Goal: Task Accomplishment & Management: Complete application form

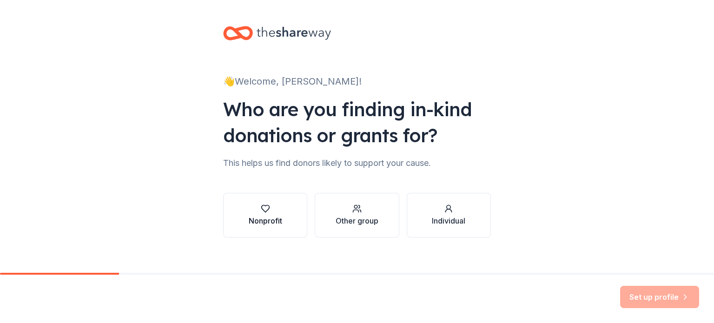
click at [266, 209] on icon "button" at bounding box center [265, 208] width 9 height 9
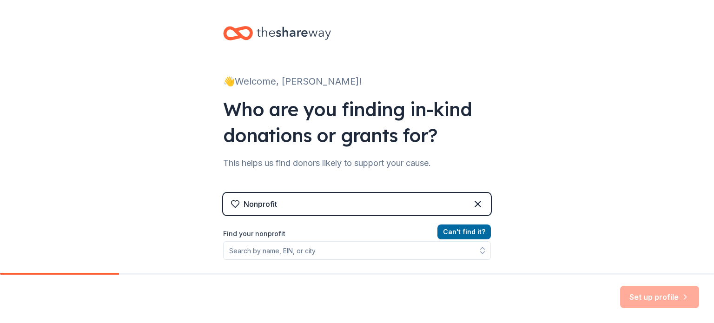
click at [266, 209] on div "Nonprofit" at bounding box center [259, 203] width 33 height 11
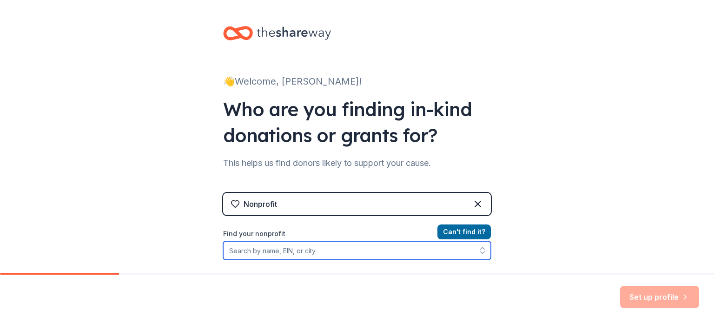
click at [276, 253] on input "Find your nonprofit" at bounding box center [357, 250] width 268 height 19
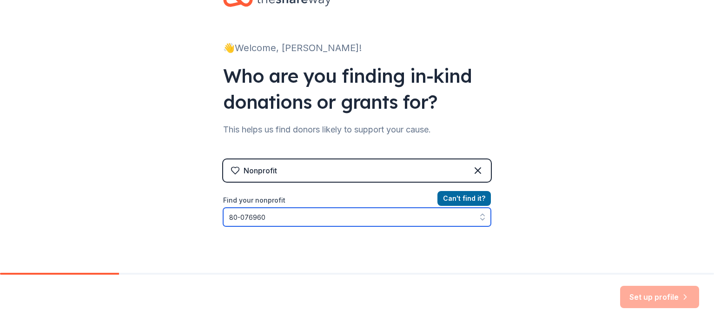
type input "[US_EMPLOYER_IDENTIFICATION_NUMBER]"
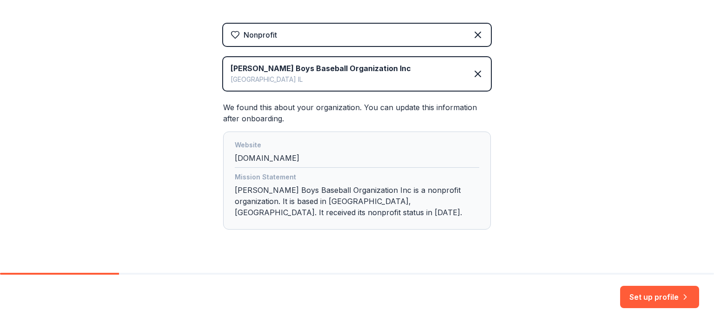
scroll to position [177, 0]
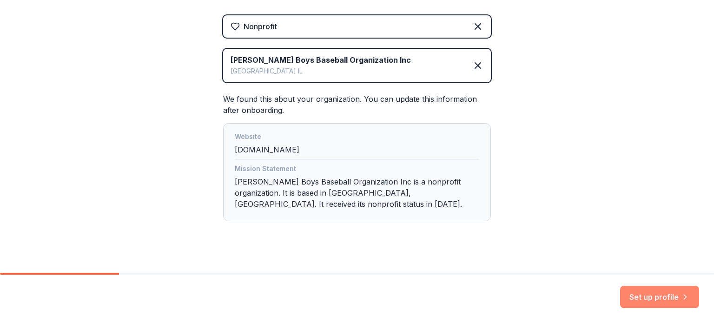
click at [660, 302] on button "Set up profile" at bounding box center [659, 297] width 79 height 22
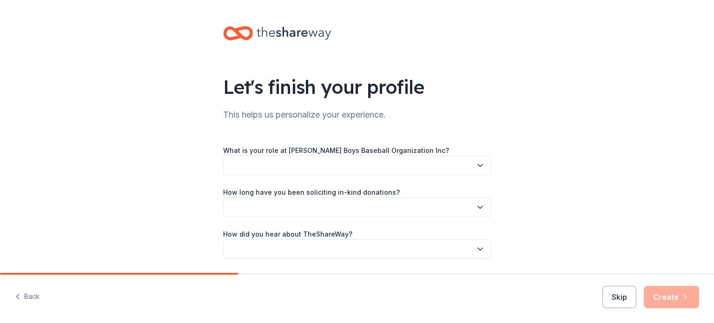
click at [426, 165] on button "button" at bounding box center [357, 166] width 268 height 20
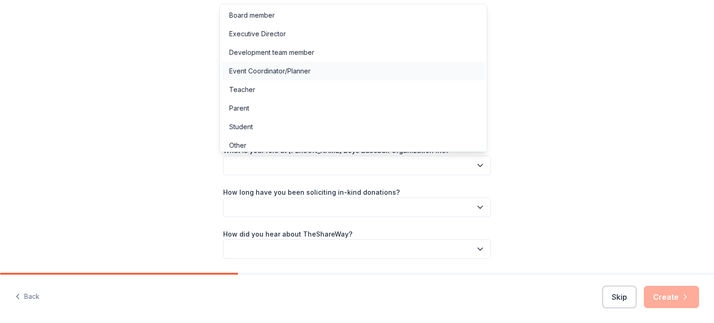
click at [289, 73] on div "Event Coordinator/Planner" at bounding box center [269, 71] width 81 height 11
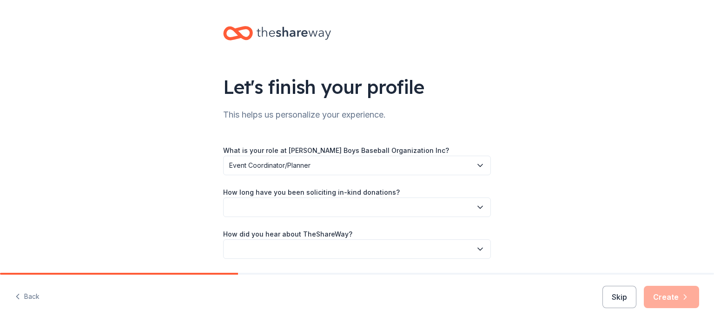
click at [316, 208] on button "button" at bounding box center [357, 207] width 268 height 20
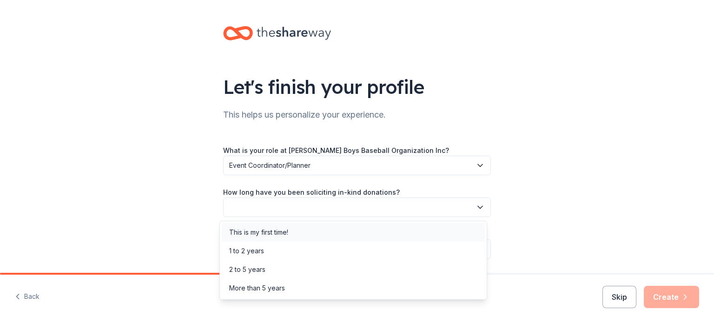
click at [315, 236] on div "This is my first time!" at bounding box center [353, 232] width 263 height 19
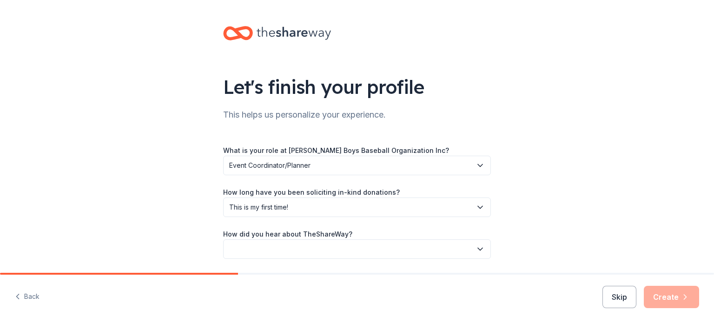
click at [322, 250] on button "button" at bounding box center [357, 249] width 268 height 20
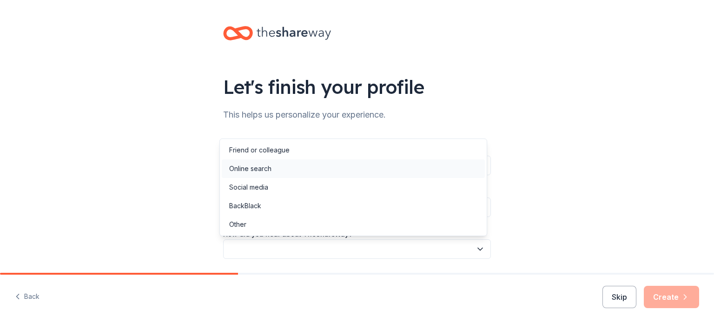
click at [309, 171] on div "Online search" at bounding box center [353, 168] width 263 height 19
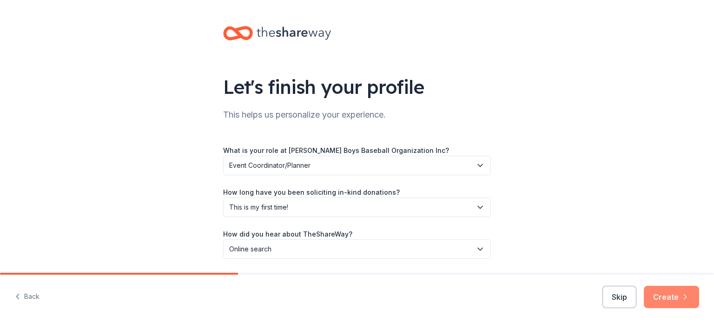
click at [664, 304] on button "Create" at bounding box center [671, 297] width 55 height 22
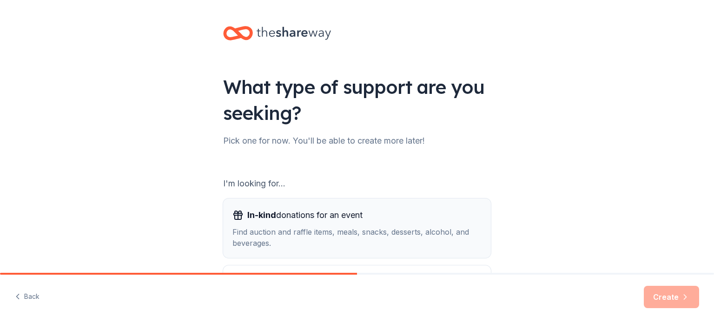
click at [437, 240] on div "Find auction and raffle items, meals, snacks, desserts, alcohol, and beverages." at bounding box center [356, 237] width 249 height 22
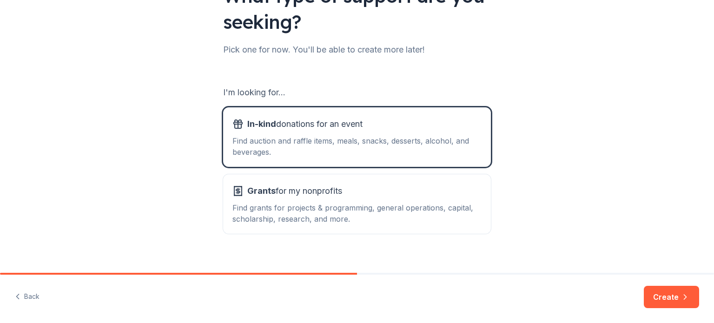
scroll to position [102, 0]
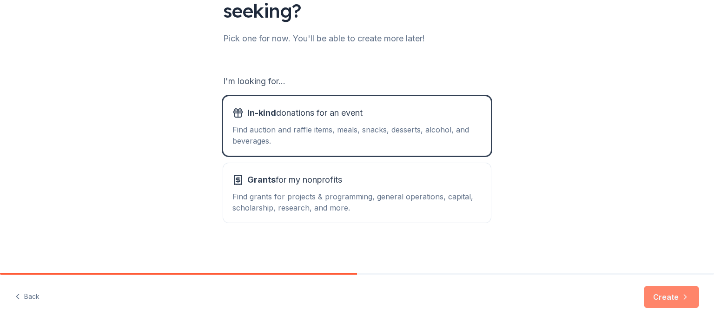
click at [682, 295] on icon "button" at bounding box center [684, 296] width 9 height 9
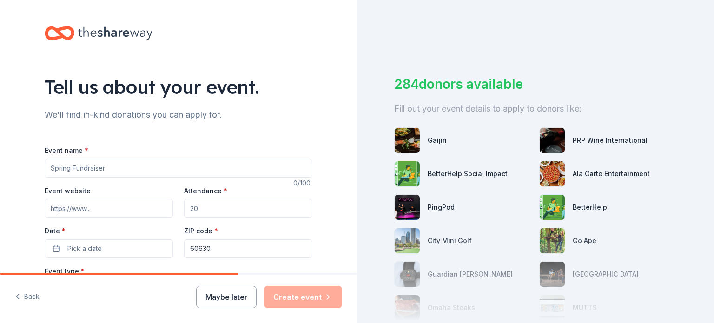
click at [285, 163] on input "Event name *" at bounding box center [179, 168] width 268 height 19
type input "Step up to the Plate"
type input "g"
click at [127, 210] on input "Event website" at bounding box center [109, 208] width 128 height 19
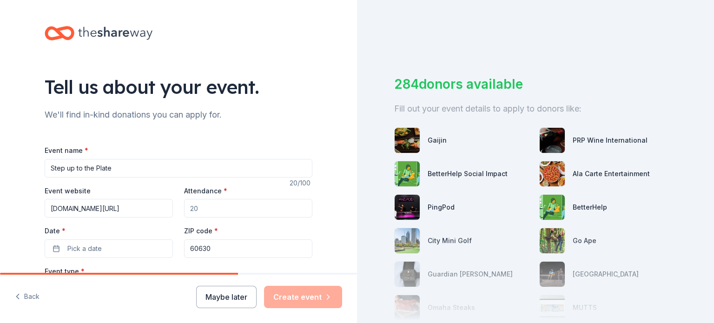
type input "[DOMAIN_NAME][URL]"
click at [221, 209] on input "Attendance *" at bounding box center [248, 208] width 128 height 19
type input "75"
click at [151, 244] on button "Pick a date" at bounding box center [109, 248] width 128 height 19
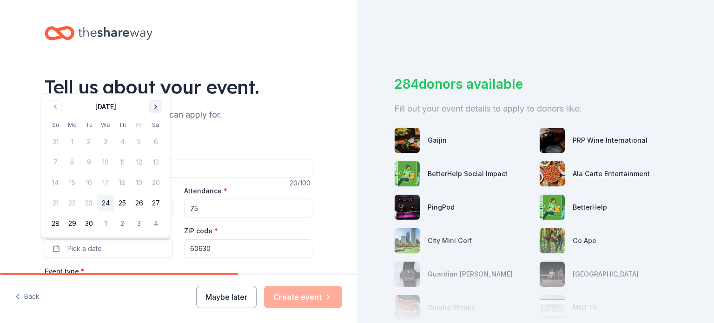
click at [157, 107] on button "Go to next month" at bounding box center [155, 106] width 13 height 13
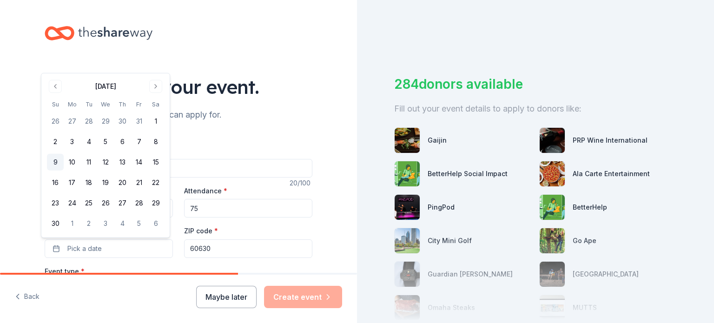
click at [58, 161] on button "9" at bounding box center [55, 162] width 17 height 17
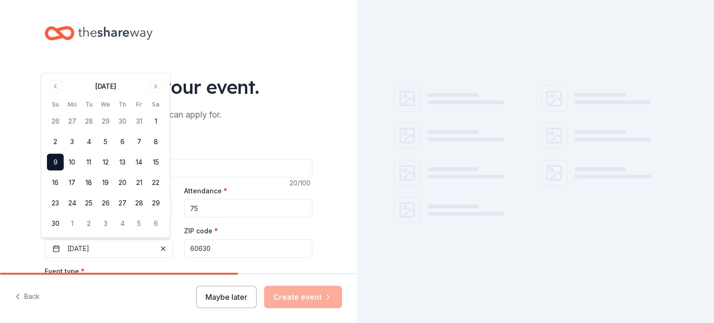
click at [230, 249] on input "60630" at bounding box center [248, 248] width 128 height 19
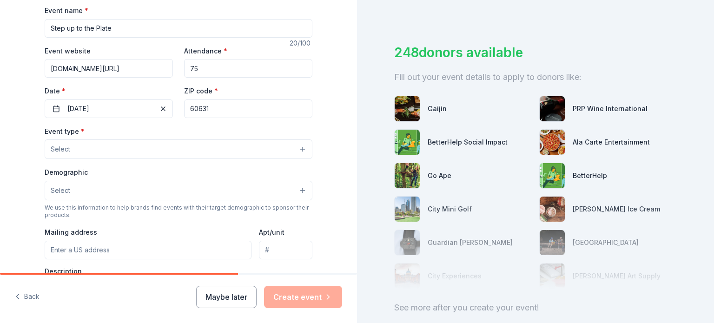
scroll to position [141, 0]
type input "60631"
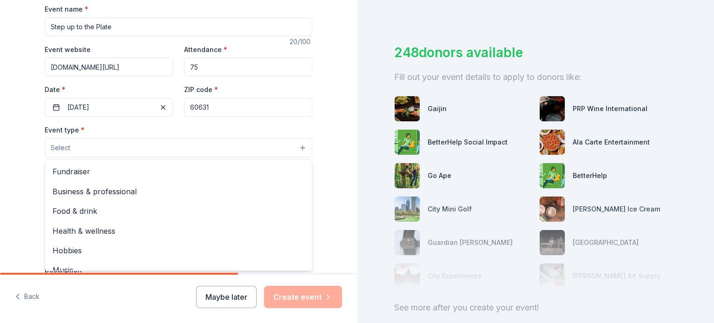
click at [292, 145] on button "Select" at bounding box center [179, 148] width 268 height 20
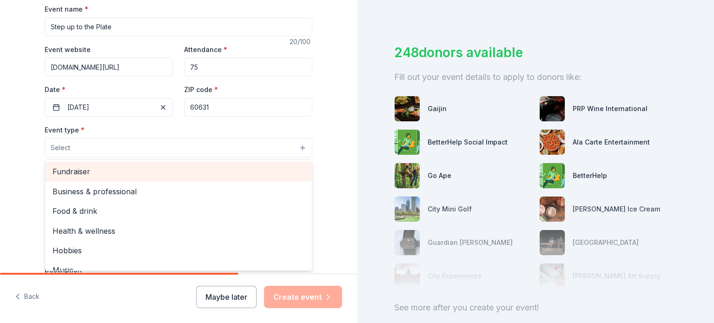
click at [282, 169] on span "Fundraiser" at bounding box center [179, 171] width 252 height 12
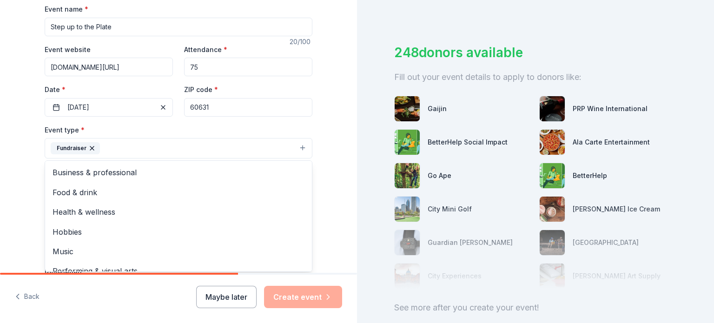
scroll to position [11, 0]
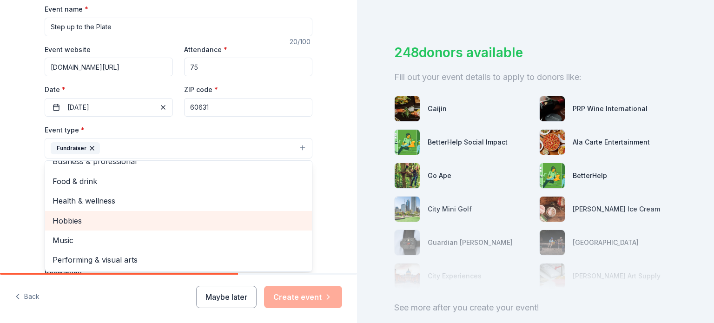
click at [221, 216] on span "Hobbies" at bounding box center [179, 221] width 252 height 12
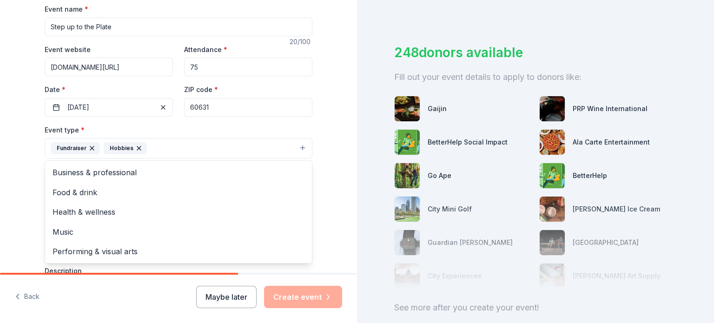
scroll to position [191, 0]
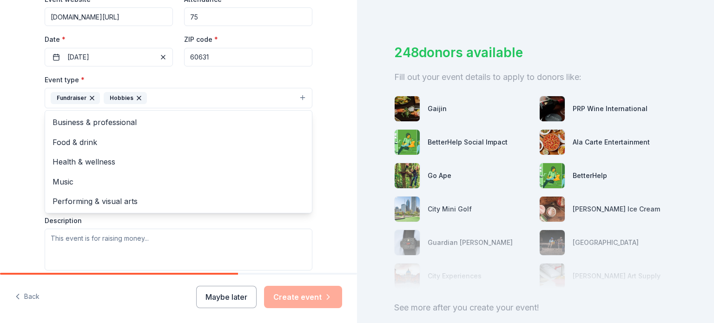
click at [203, 237] on div "Event type * Fundraiser Hobbies Business & professional Food & drink Health & w…" at bounding box center [179, 172] width 268 height 197
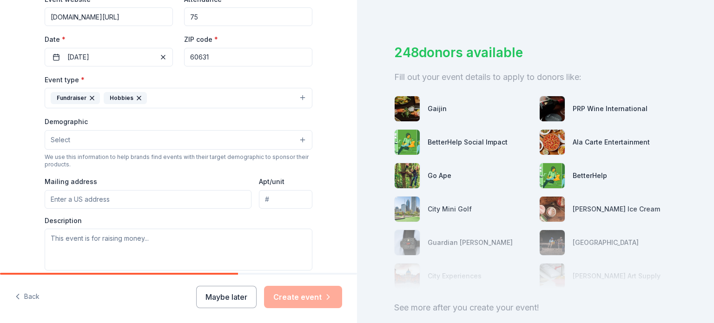
click at [144, 135] on button "Select" at bounding box center [179, 140] width 268 height 20
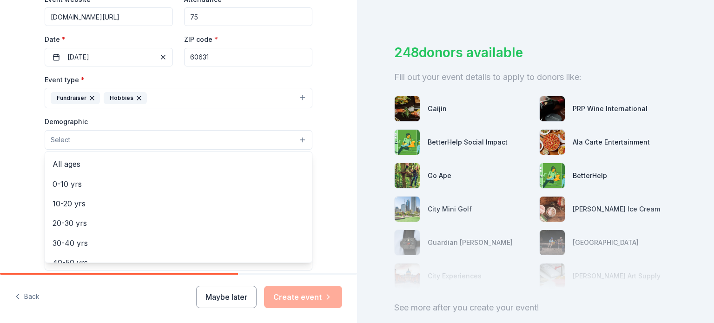
scroll to position [59, 0]
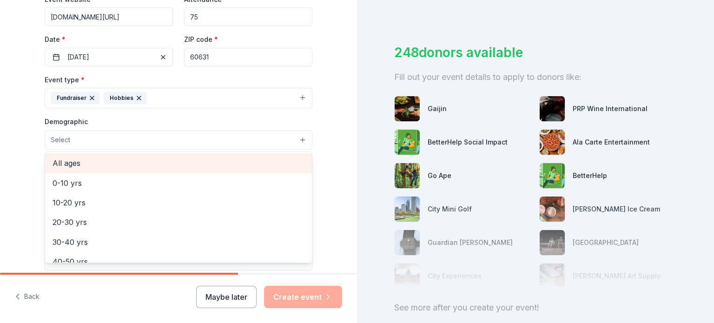
click at [156, 168] on span "All ages" at bounding box center [179, 163] width 252 height 12
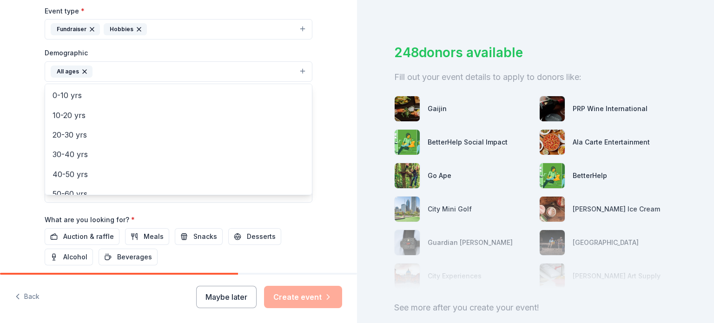
scroll to position [266, 0]
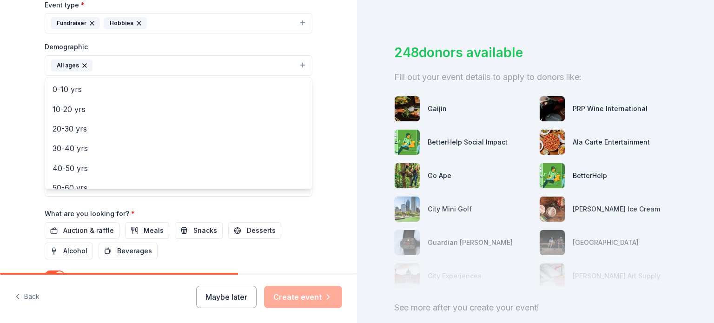
click at [336, 187] on div "Tell us about your event. We'll find in-kind donations you can apply for. Event…" at bounding box center [178, 44] width 357 height 620
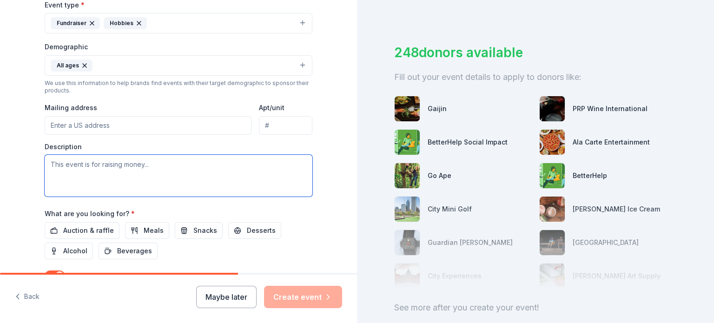
click at [129, 169] on textarea at bounding box center [179, 176] width 268 height 42
paste textarea "Our upcoming Fundraising Event on [DATE], will feature both an online auction l…"
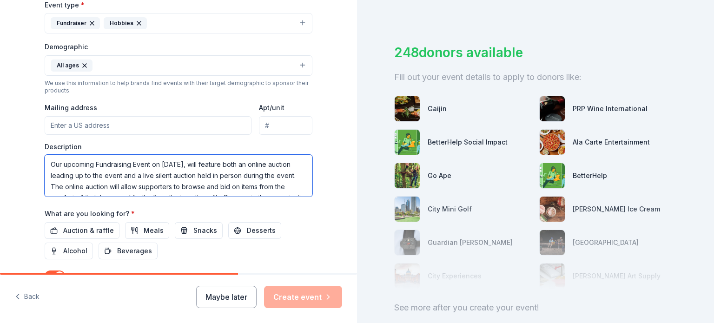
scroll to position [61, 0]
type textarea "Our upcoming Fundraising Event on [DATE], will feature both an online auction l…"
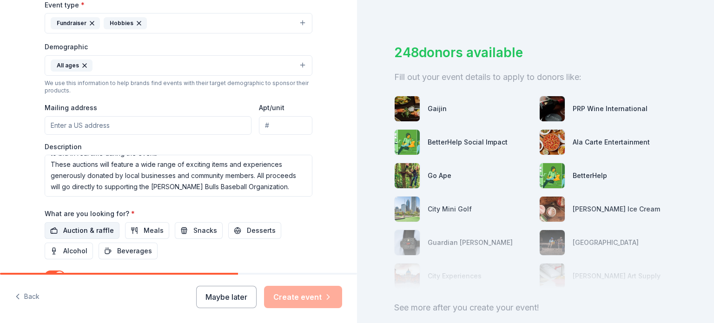
click at [95, 227] on span "Auction & raffle" at bounding box center [88, 230] width 51 height 11
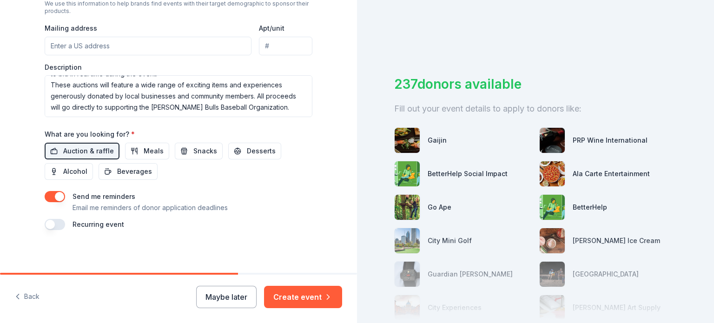
scroll to position [347, 0]
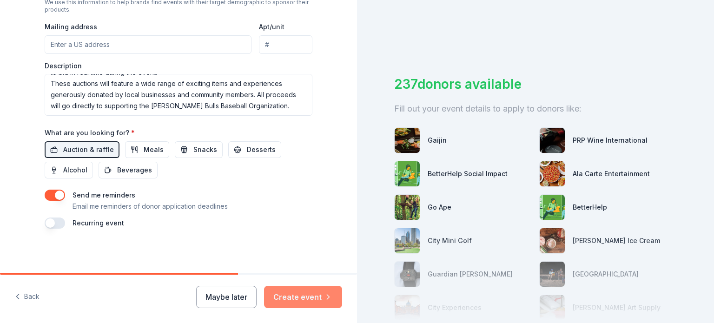
click at [287, 297] on button "Create event" at bounding box center [303, 297] width 78 height 22
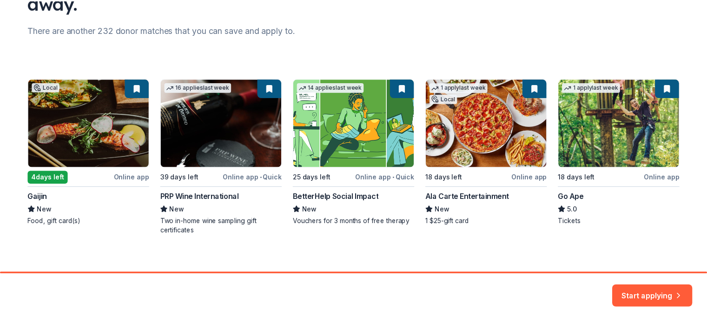
scroll to position [118, 0]
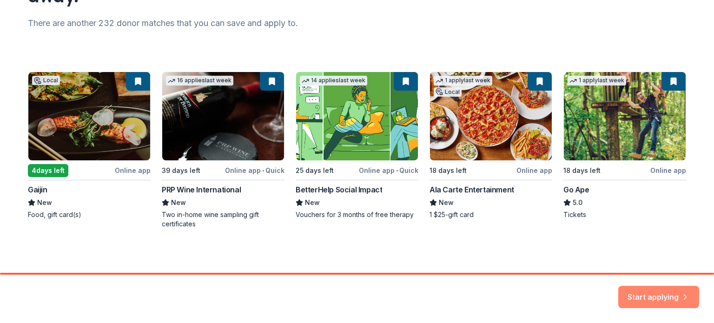
click at [683, 289] on icon "button" at bounding box center [684, 293] width 9 height 9
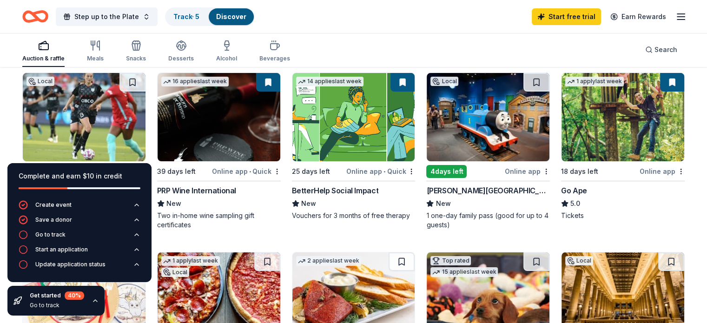
scroll to position [5, 0]
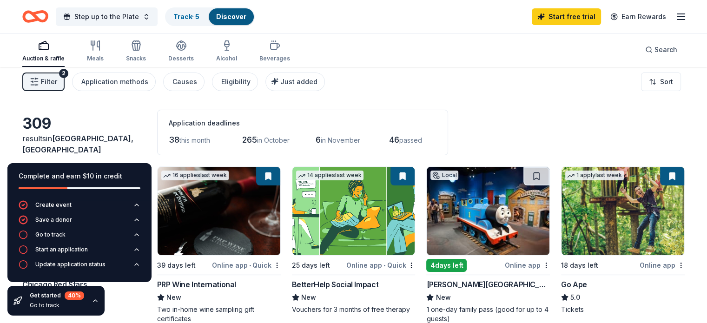
click at [511, 206] on img at bounding box center [488, 211] width 123 height 88
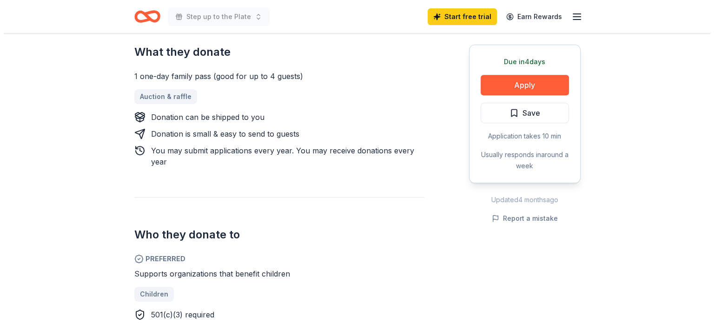
scroll to position [282, 0]
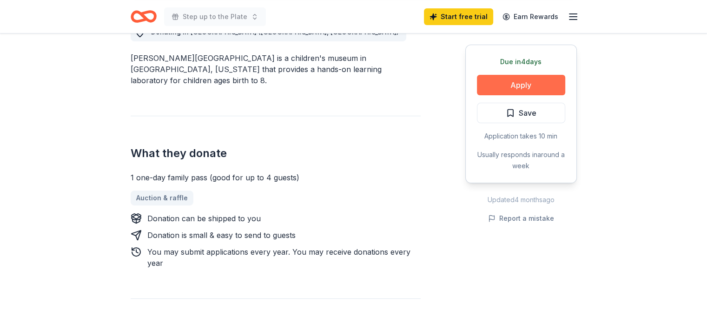
click at [552, 86] on button "Apply" at bounding box center [521, 85] width 88 height 20
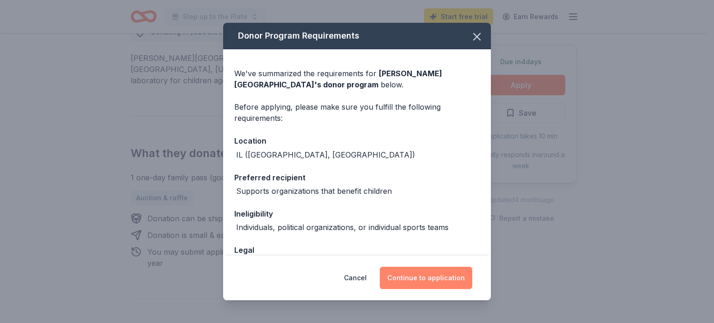
click at [444, 275] on button "Continue to application" at bounding box center [426, 278] width 92 height 22
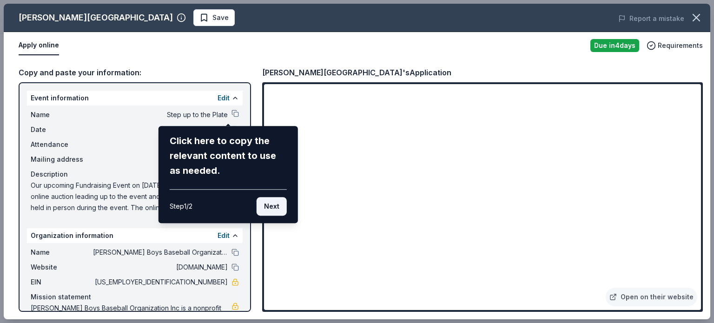
click at [283, 209] on button "Next" at bounding box center [271, 206] width 30 height 19
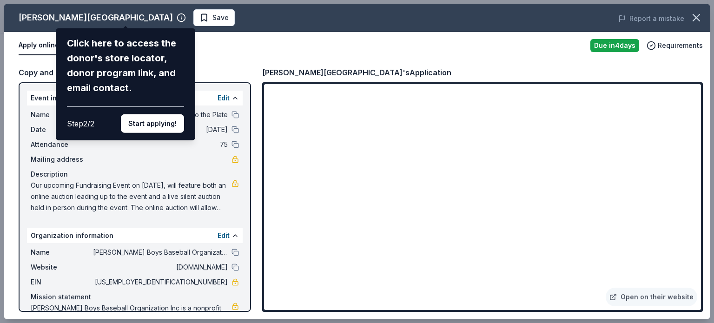
click at [266, 51] on div "Kohl Children's Museum Click here to access the donor's store locator, donor pr…" at bounding box center [357, 161] width 706 height 315
click at [176, 122] on button "Start applying!" at bounding box center [152, 123] width 63 height 19
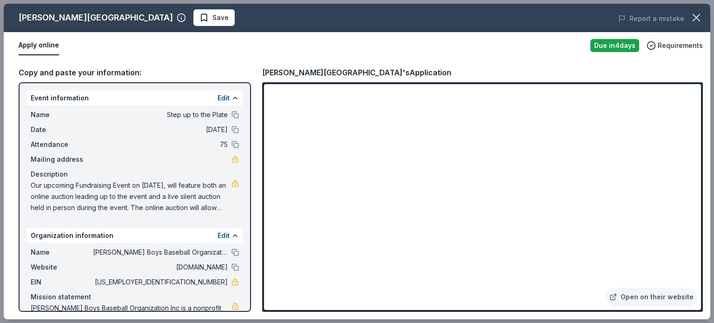
drag, startPoint x: 701, startPoint y: 192, endPoint x: 701, endPoint y: 221, distance: 28.3
click at [701, 221] on div "Open on their website" at bounding box center [482, 197] width 440 height 230
